Goal: Check status: Check status

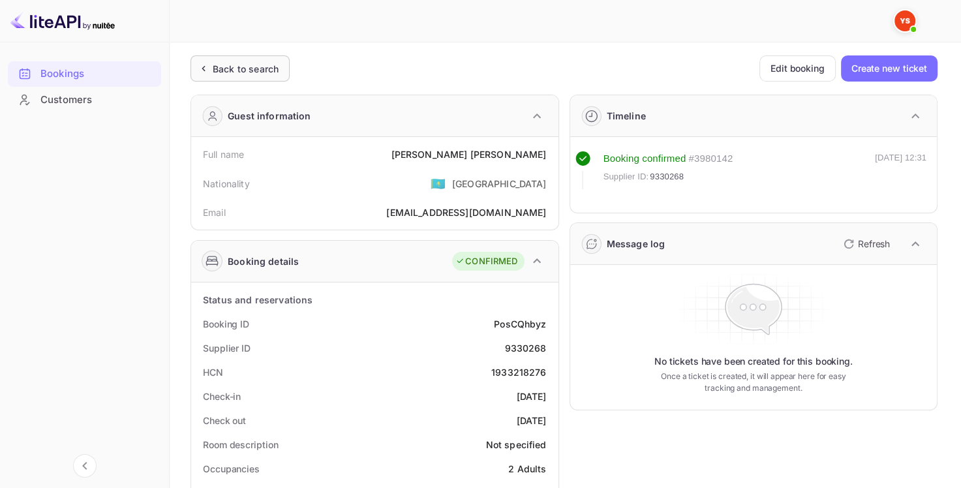
click at [264, 70] on div "Back to search" at bounding box center [246, 69] width 66 height 14
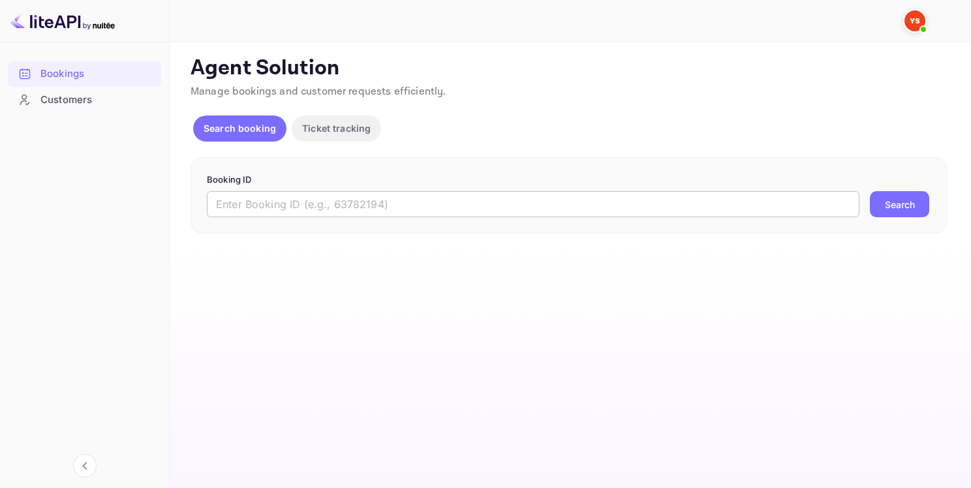
click at [313, 210] on input "text" at bounding box center [533, 204] width 653 height 26
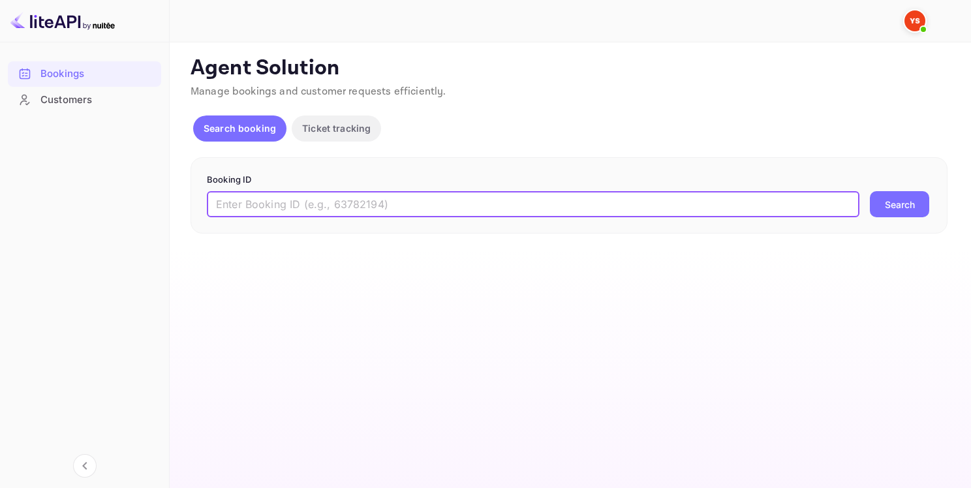
paste input "8295972"
type input "8295972"
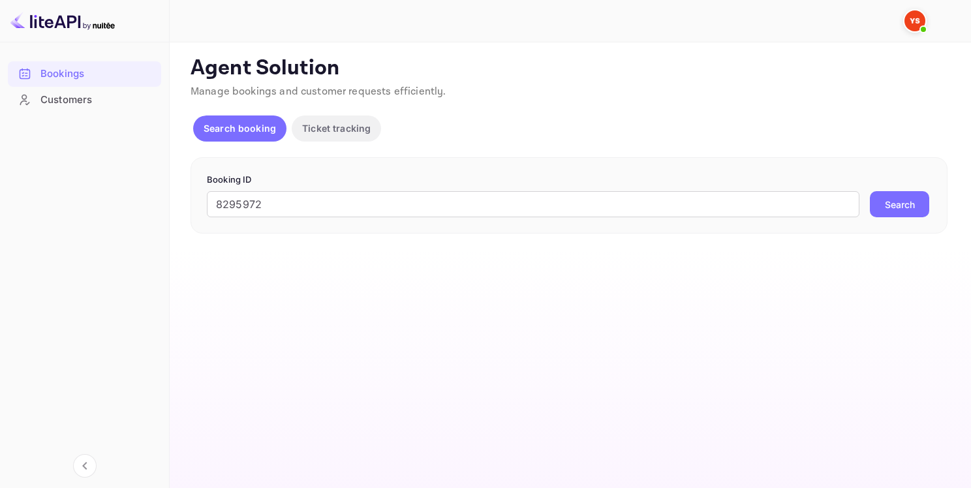
click at [921, 201] on button "Search" at bounding box center [899, 204] width 59 height 26
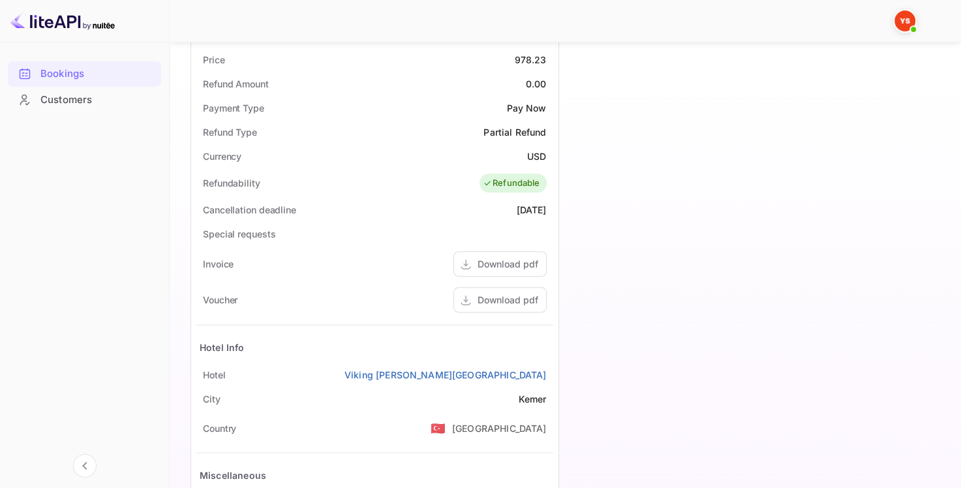
scroll to position [457, 0]
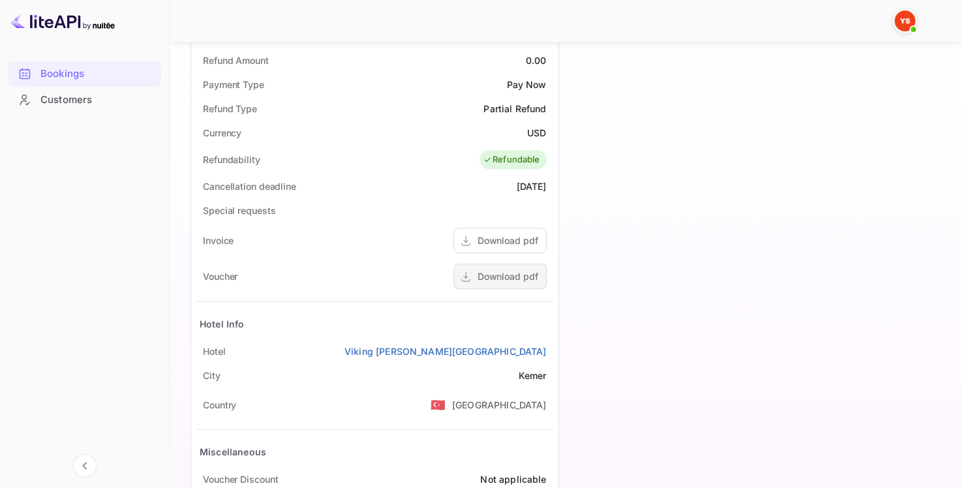
click at [482, 279] on div "Download pdf" at bounding box center [508, 277] width 61 height 14
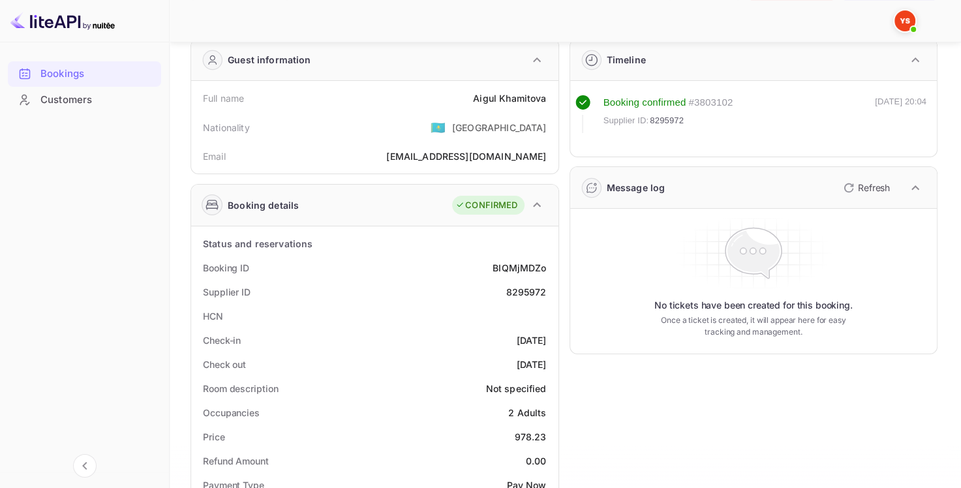
scroll to position [196, 0]
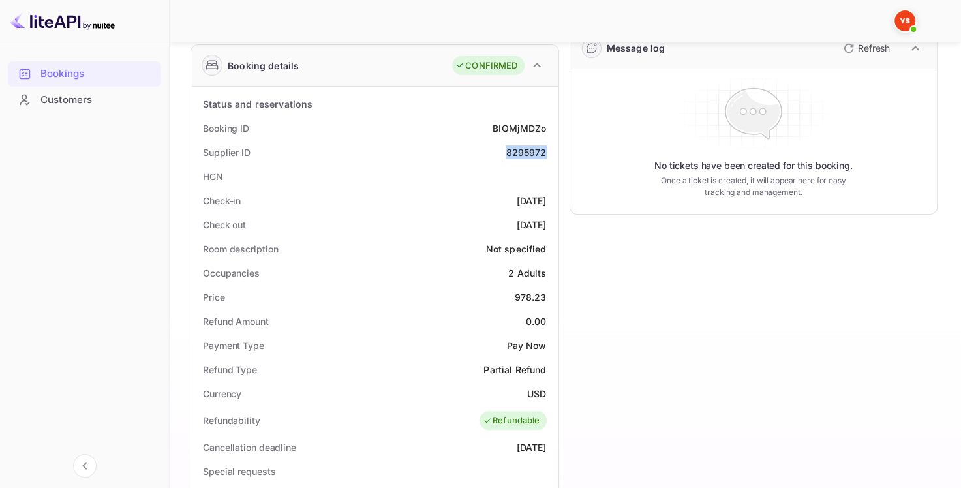
drag, startPoint x: 549, startPoint y: 151, endPoint x: 506, endPoint y: 152, distance: 42.4
click at [506, 152] on div "Supplier ID 8295972" at bounding box center [374, 152] width 357 height 24
copy div "8295972"
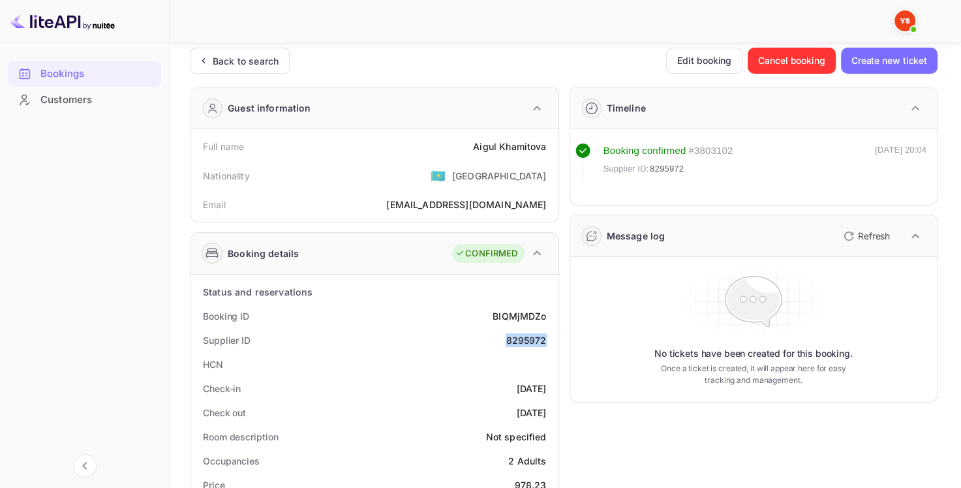
scroll to position [0, 0]
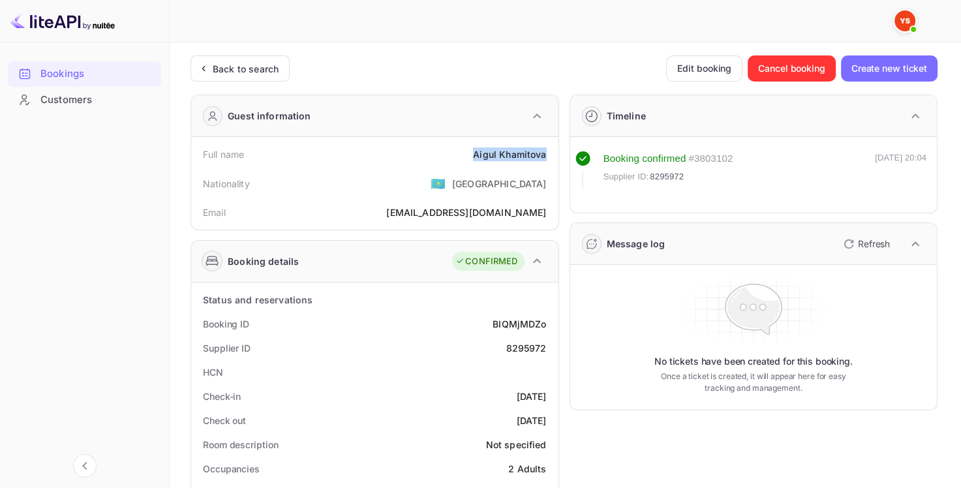
drag, startPoint x: 548, startPoint y: 153, endPoint x: 473, endPoint y: 156, distance: 75.1
click at [473, 156] on div "Full name [PERSON_NAME]" at bounding box center [374, 154] width 357 height 24
copy div "[PERSON_NAME]"
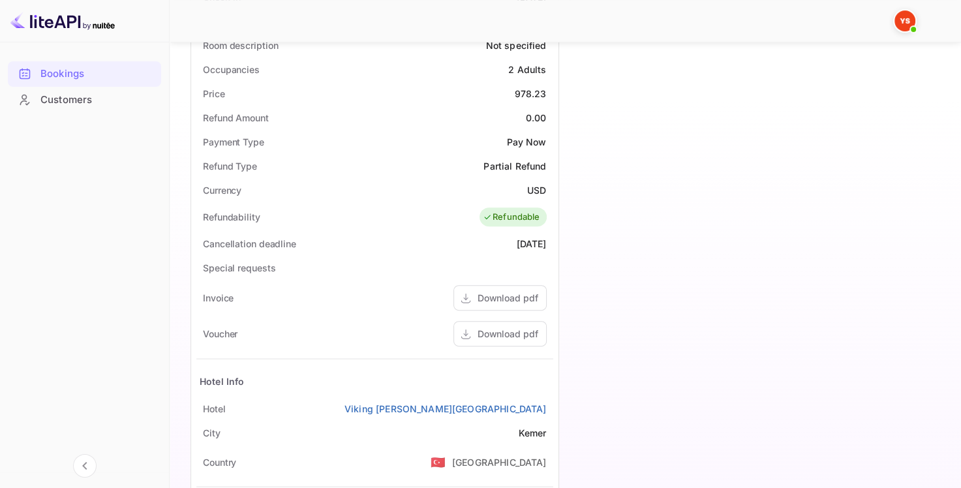
scroll to position [326, 0]
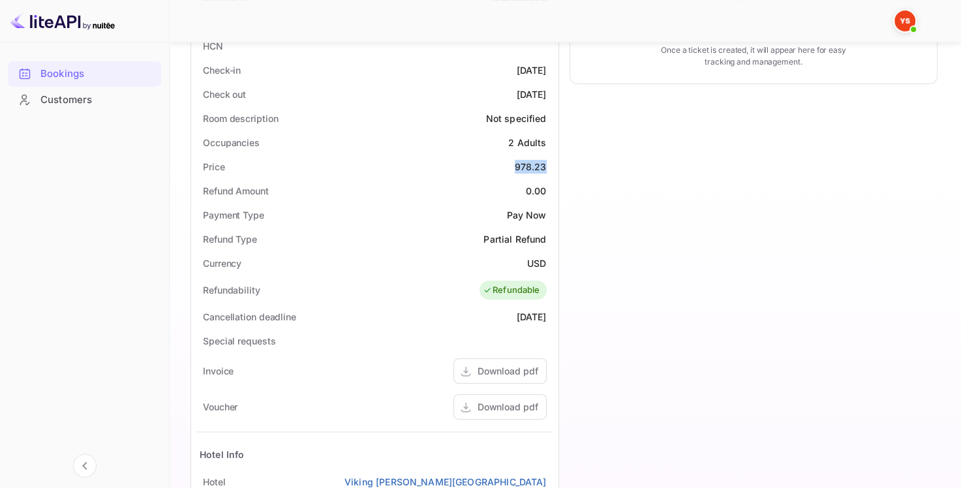
drag, startPoint x: 516, startPoint y: 161, endPoint x: 547, endPoint y: 168, distance: 31.4
click at [547, 168] on div "Price 978.23" at bounding box center [374, 167] width 357 height 24
copy div "978.23"
